Goal: Task Accomplishment & Management: Manage account settings

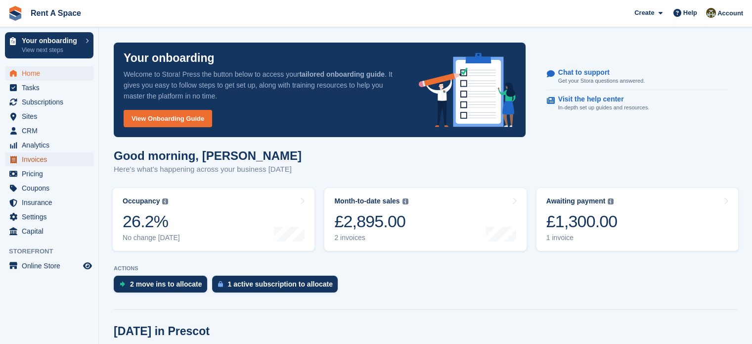
click at [37, 156] on span "Invoices" at bounding box center [51, 159] width 59 height 14
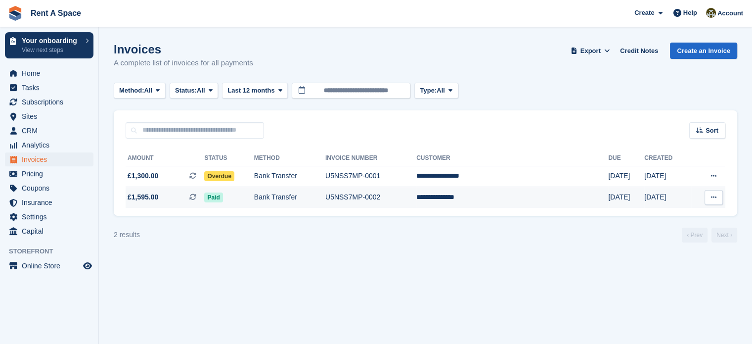
click at [320, 195] on td "Bank Transfer" at bounding box center [289, 197] width 71 height 21
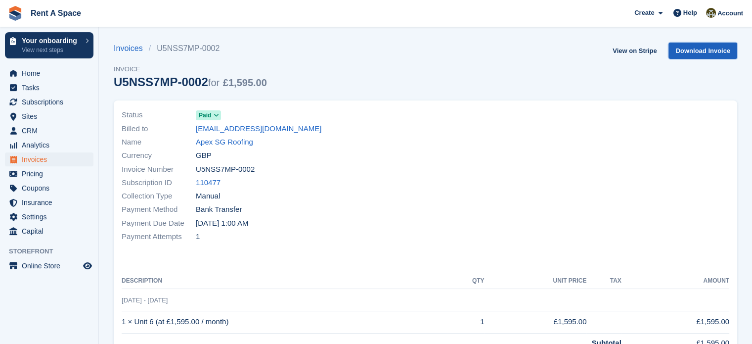
click at [690, 49] on link "Download Invoice" at bounding box center [702, 51] width 69 height 16
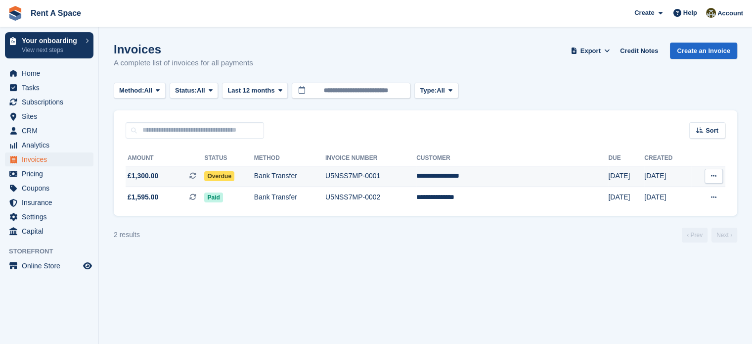
click at [234, 177] on span "Overdue" at bounding box center [219, 176] width 30 height 10
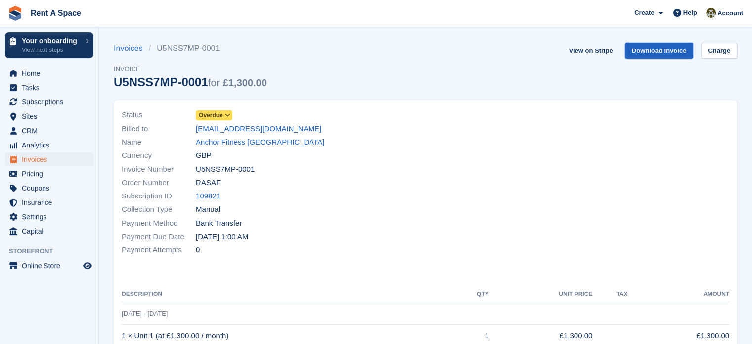
click at [662, 53] on link "Download Invoice" at bounding box center [659, 51] width 69 height 16
